Goal: Information Seeking & Learning: Learn about a topic

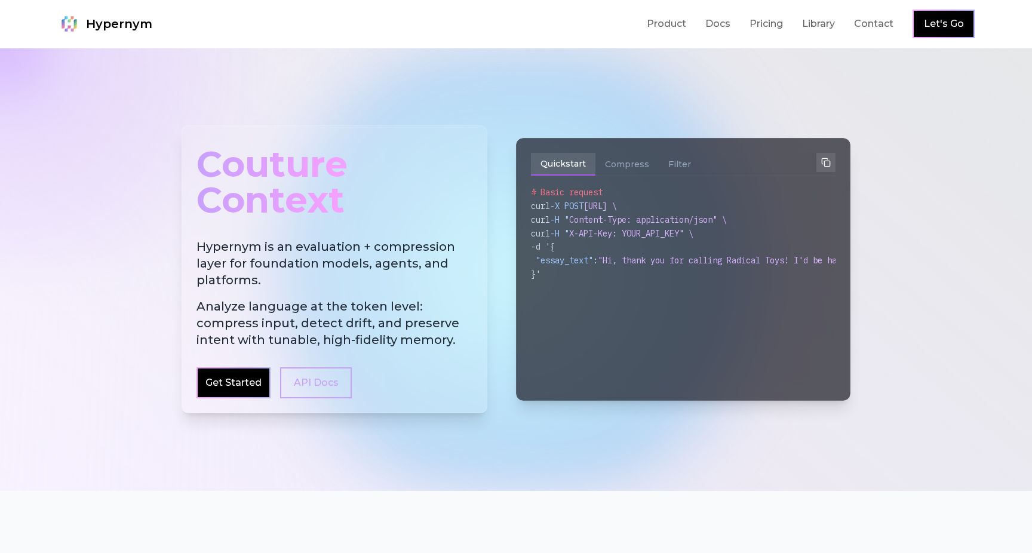
click at [223, 261] on h2 "Hypernym is an evaluation + compression layer for foundation models, agents, an…" at bounding box center [335, 293] width 276 height 110
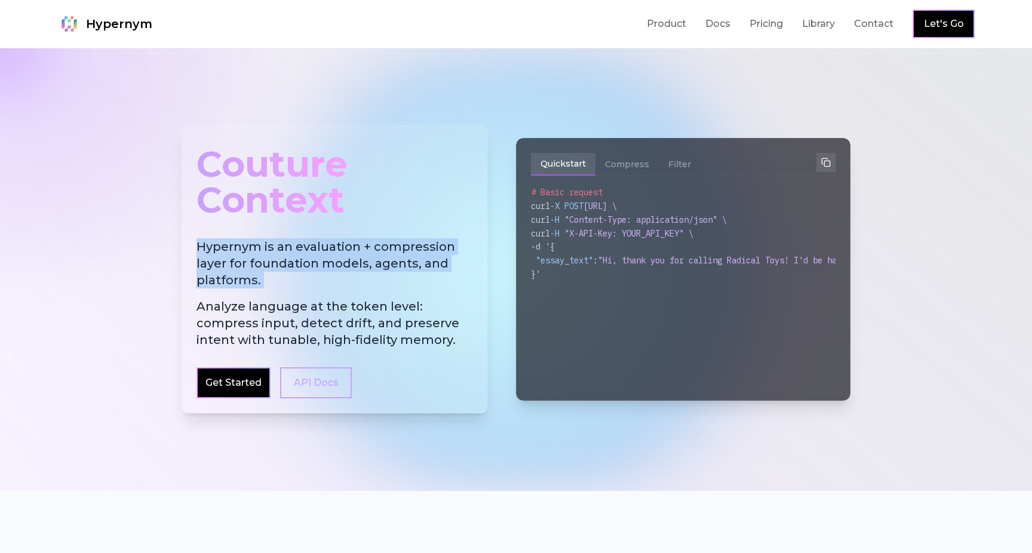
click at [226, 284] on h2 "Hypernym is an evaluation + compression layer for foundation models, agents, an…" at bounding box center [335, 293] width 276 height 110
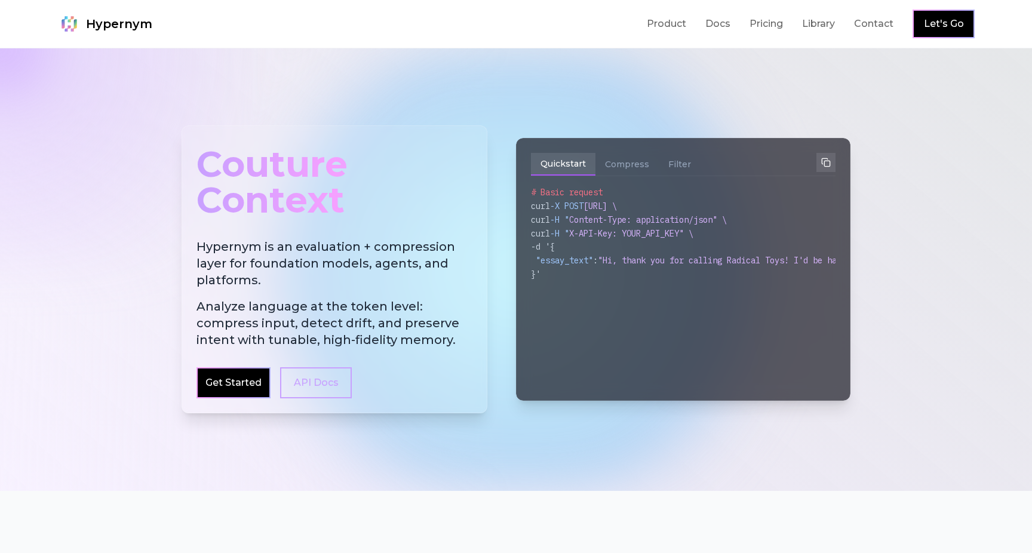
click at [207, 319] on span "Analyze language at the token level: compress input, detect drift, and preserve…" at bounding box center [335, 323] width 276 height 50
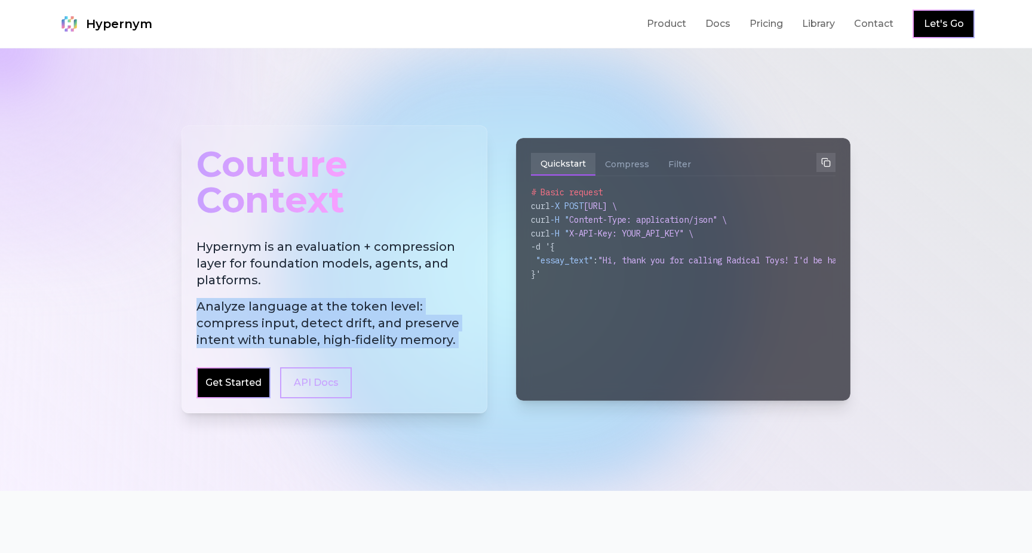
click at [207, 319] on span "Analyze language at the token level: compress input, detect drift, and preserve…" at bounding box center [335, 323] width 276 height 50
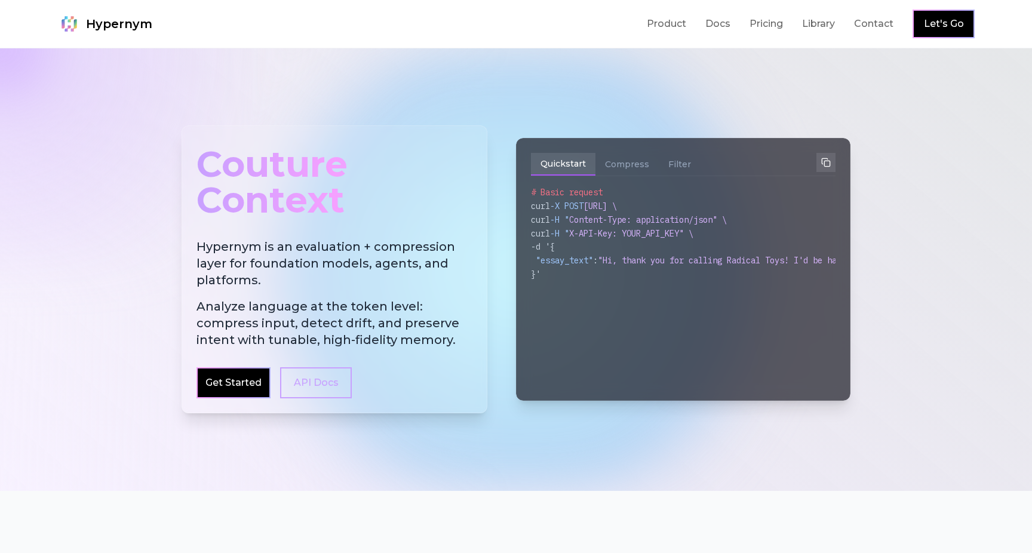
click at [242, 318] on span "Analyze language at the token level: compress input, detect drift, and preserve…" at bounding box center [335, 323] width 276 height 50
click at [263, 326] on span "Analyze language at the token level: compress input, detect drift, and preserve…" at bounding box center [335, 323] width 276 height 50
click at [761, 22] on link "Pricing" at bounding box center [766, 24] width 33 height 14
